Goal: Task Accomplishment & Management: Complete application form

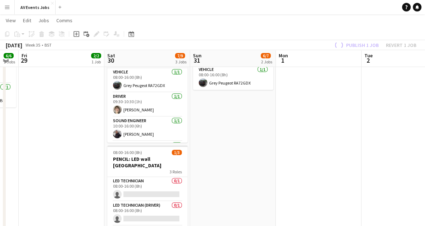
scroll to position [175, 0]
click at [281, 201] on app-date-cell at bounding box center [319, 86] width 86 height 360
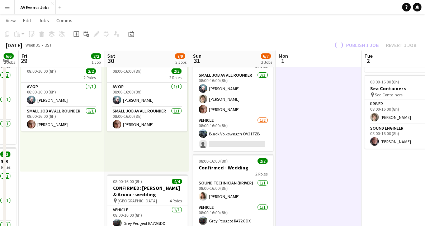
scroll to position [0, 0]
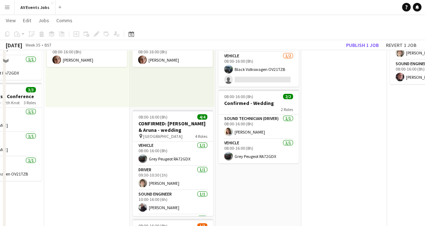
scroll to position [43, 0]
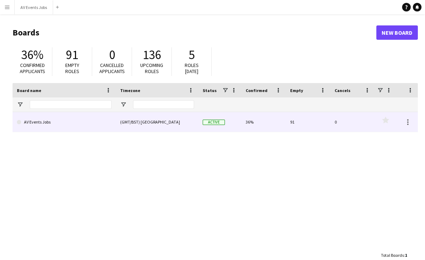
click at [87, 125] on link "AV Events Jobs" at bounding box center [64, 122] width 95 height 20
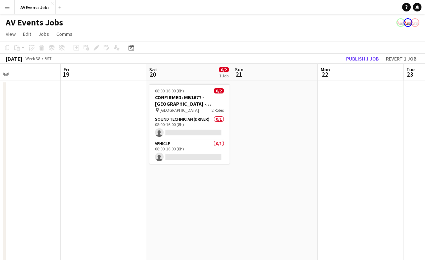
scroll to position [0, 219]
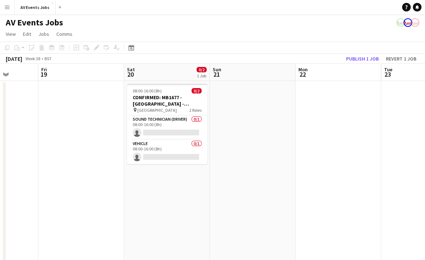
click at [165, 178] on app-date-cell "08:00-16:00 (8h) 0/2 CONFIRMED: MB1677 - [GEOGRAPHIC_DATA] - Wedding PA pin [GE…" at bounding box center [167, 261] width 86 height 360
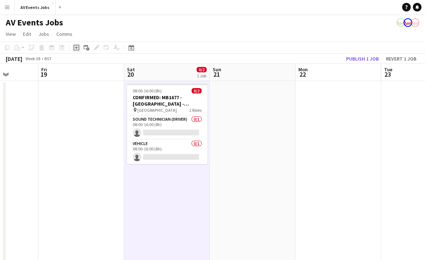
click at [77, 48] on icon "Add job" at bounding box center [76, 48] width 6 height 6
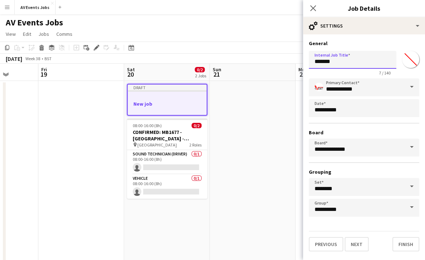
drag, startPoint x: 342, startPoint y: 63, endPoint x: 289, endPoint y: 63, distance: 52.7
click at [289, 63] on body "Menu Boards Boards Boards All jobs Status Workforce Workforce My Workforce Recr…" at bounding box center [212, 220] width 425 height 441
paste input "**********"
type input "**********"
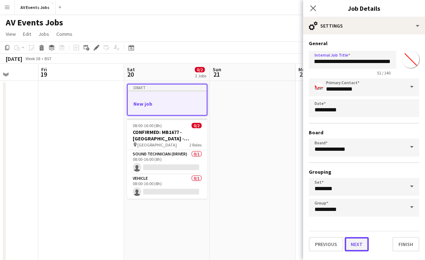
scroll to position [0, 0]
click at [353, 245] on button "Next" at bounding box center [356, 244] width 24 height 14
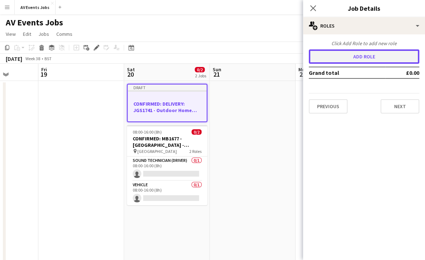
click at [366, 55] on button "Add role" at bounding box center [364, 56] width 110 height 14
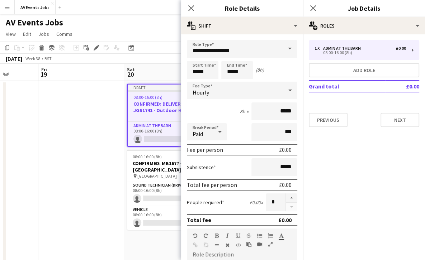
click at [282, 49] on span at bounding box center [289, 48] width 15 height 17
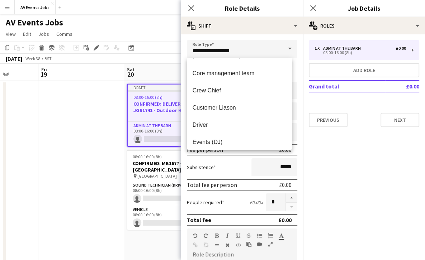
scroll to position [84, 0]
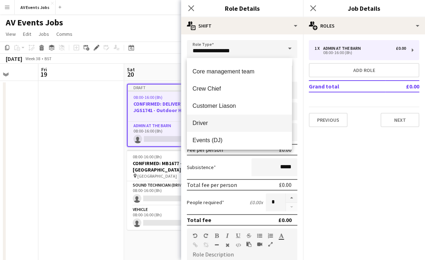
click at [242, 124] on span "Driver" at bounding box center [239, 123] width 94 height 7
type input "******"
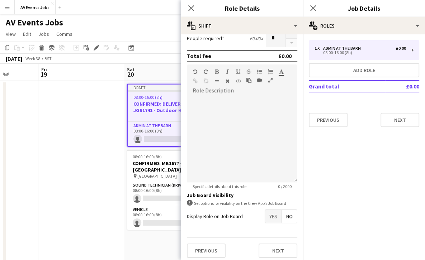
scroll to position [165, 0]
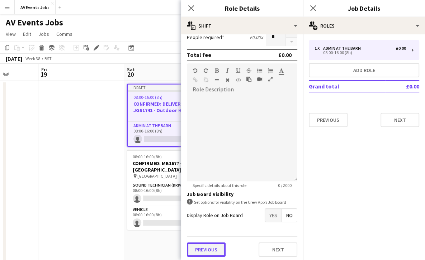
click at [209, 250] on button "Previous" at bounding box center [206, 250] width 39 height 14
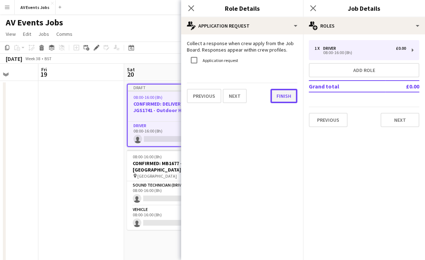
click at [277, 92] on button "Finish" at bounding box center [283, 96] width 27 height 14
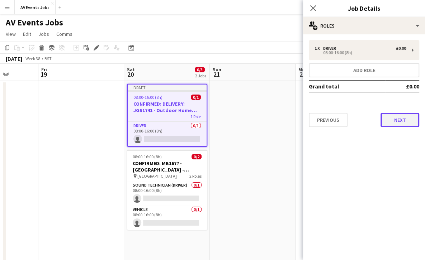
click at [395, 119] on button "Next" at bounding box center [399, 120] width 39 height 14
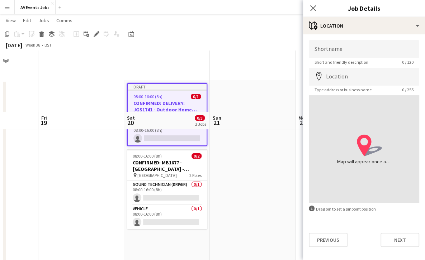
scroll to position [137, 0]
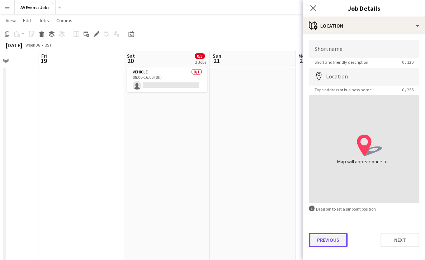
click at [328, 239] on button "Previous" at bounding box center [328, 240] width 39 height 14
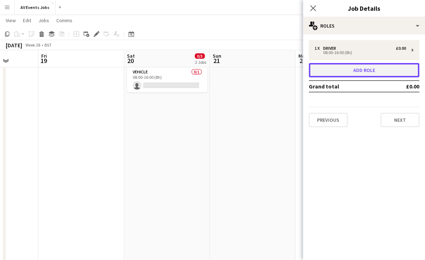
click at [342, 67] on button "Add role" at bounding box center [364, 70] width 110 height 14
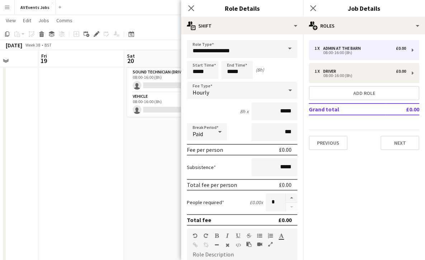
click at [283, 46] on span at bounding box center [289, 48] width 15 height 17
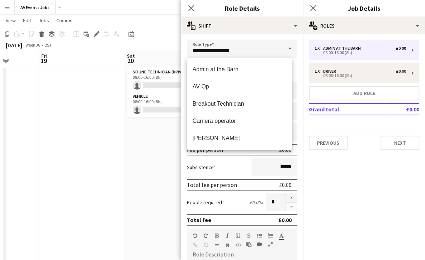
scroll to position [310, 0]
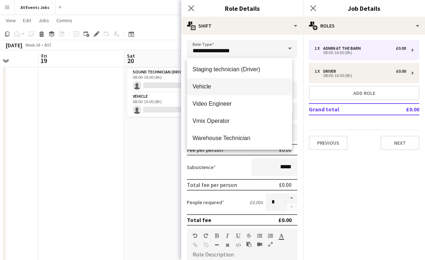
click at [231, 89] on span "Vehicle" at bounding box center [239, 86] width 94 height 7
type input "*******"
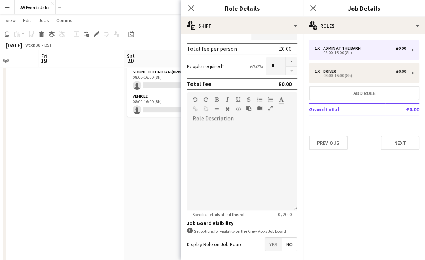
scroll to position [167, 0]
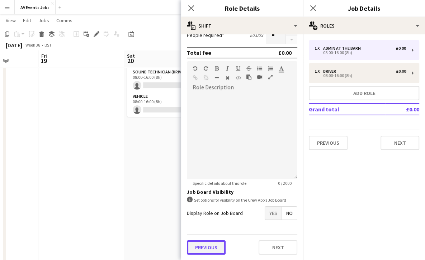
click at [209, 248] on button "Previous" at bounding box center [206, 247] width 39 height 14
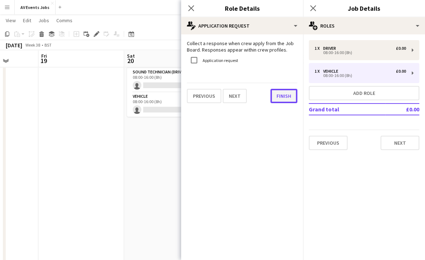
click at [279, 95] on button "Finish" at bounding box center [283, 96] width 27 height 14
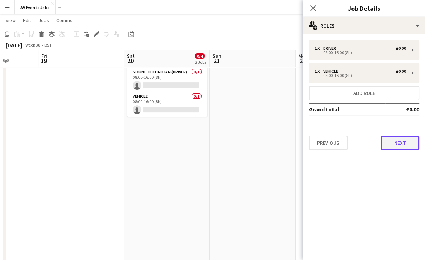
click at [397, 144] on button "Next" at bounding box center [399, 143] width 39 height 14
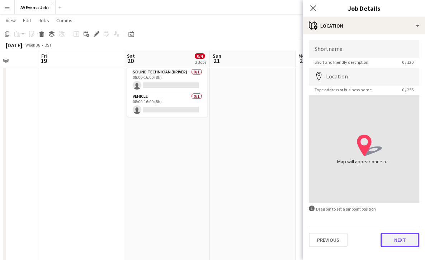
click at [402, 239] on button "Next" at bounding box center [399, 240] width 39 height 14
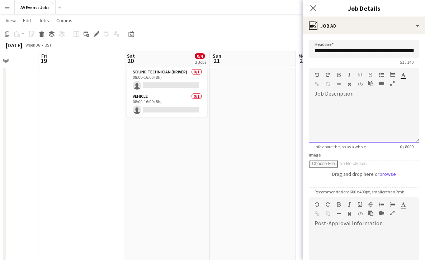
click at [372, 110] on div at bounding box center [364, 121] width 110 height 43
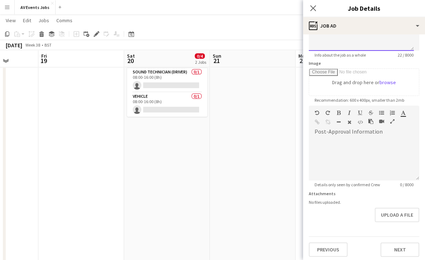
scroll to position [94, 0]
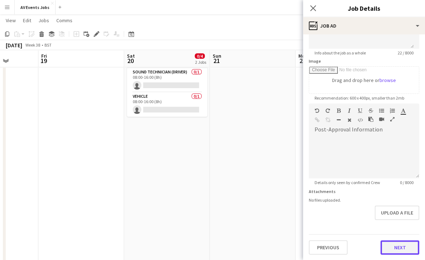
click at [397, 247] on button "Next" at bounding box center [399, 247] width 39 height 14
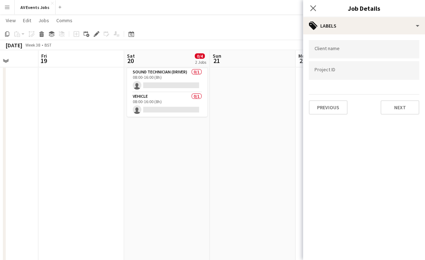
click at [364, 55] on div at bounding box center [364, 49] width 110 height 18
type input "**********"
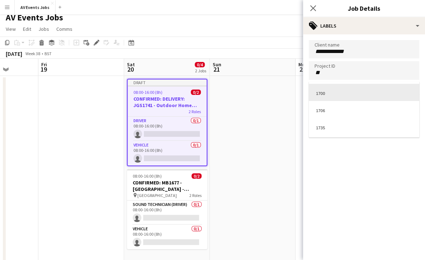
click at [348, 74] on div at bounding box center [364, 130] width 122 height 260
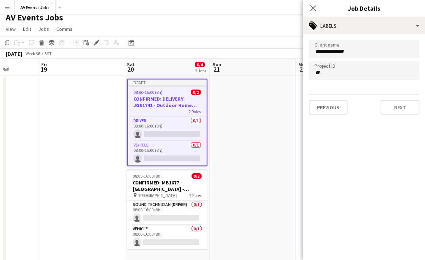
click at [348, 74] on input "**" at bounding box center [363, 73] width 99 height 6
type input "****"
click at [359, 54] on input "**********" at bounding box center [363, 51] width 99 height 6
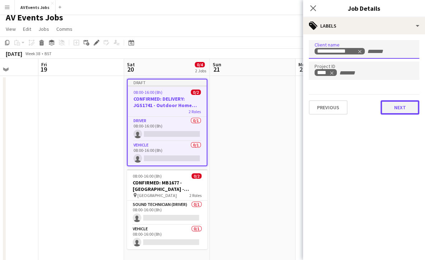
click at [393, 113] on button "Next" at bounding box center [399, 107] width 39 height 14
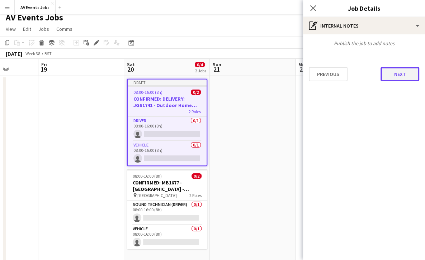
click at [391, 75] on button "Next" at bounding box center [399, 74] width 39 height 14
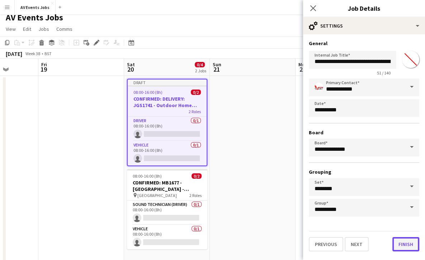
click at [405, 247] on button "Finish" at bounding box center [405, 244] width 27 height 14
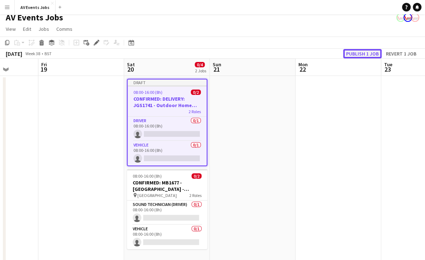
click at [375, 53] on button "Publish 1 job" at bounding box center [362, 53] width 38 height 9
